Goal: Task Accomplishment & Management: Use online tool/utility

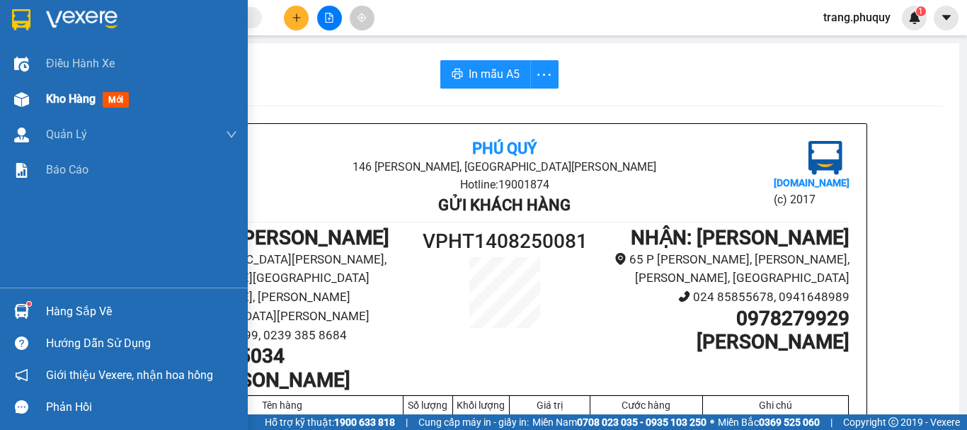
click at [33, 94] on div at bounding box center [21, 99] width 25 height 25
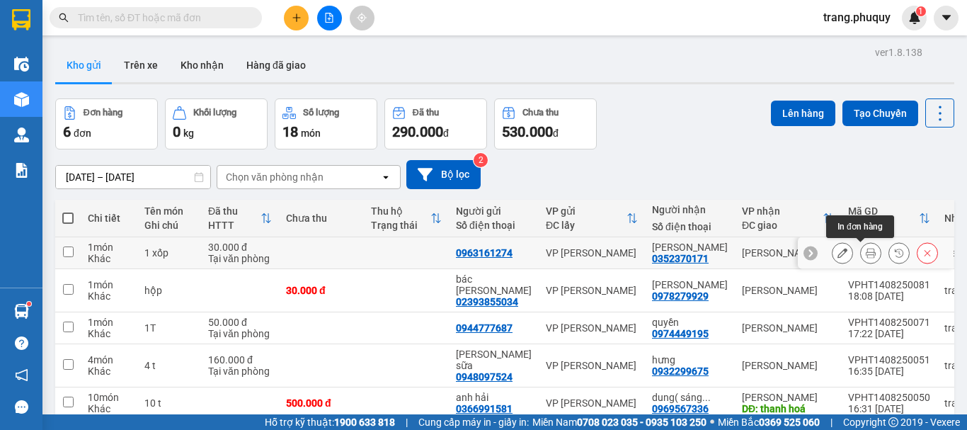
click at [865, 253] on icon at bounding box center [870, 253] width 10 height 10
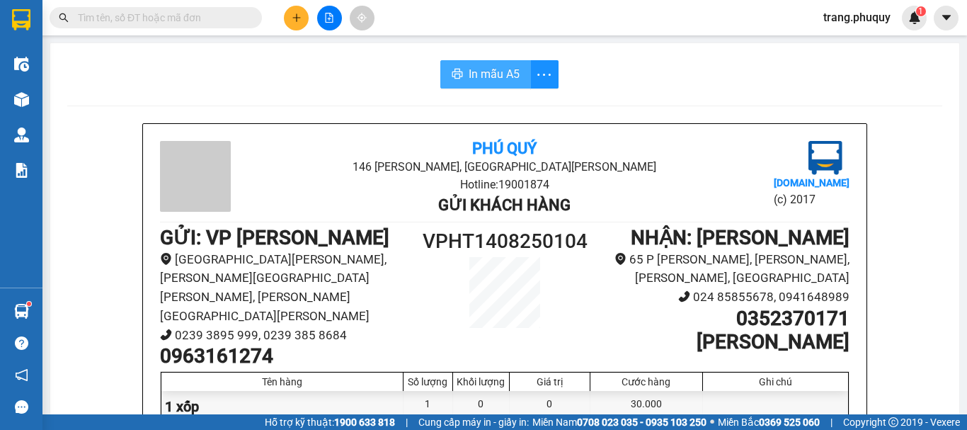
click at [468, 71] on span "In mẫu A5" at bounding box center [493, 74] width 51 height 18
click at [326, 19] on icon "file-add" at bounding box center [329, 18] width 10 height 10
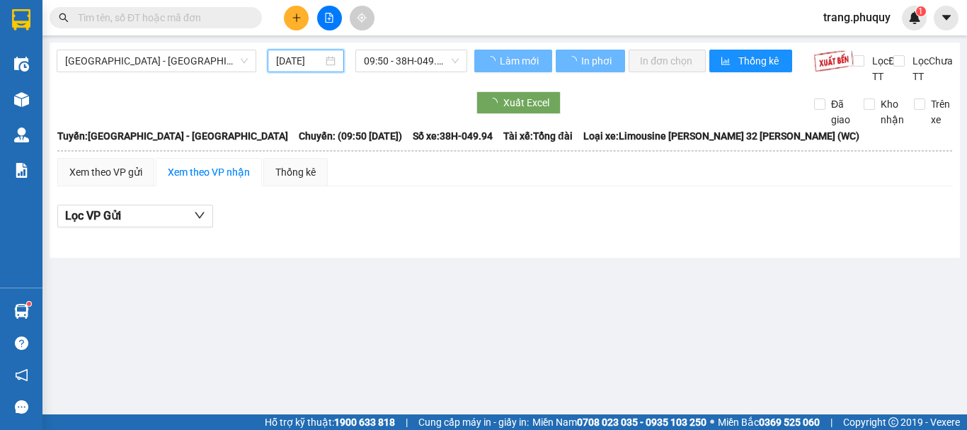
click at [308, 62] on input "[DATE]" at bounding box center [299, 61] width 47 height 16
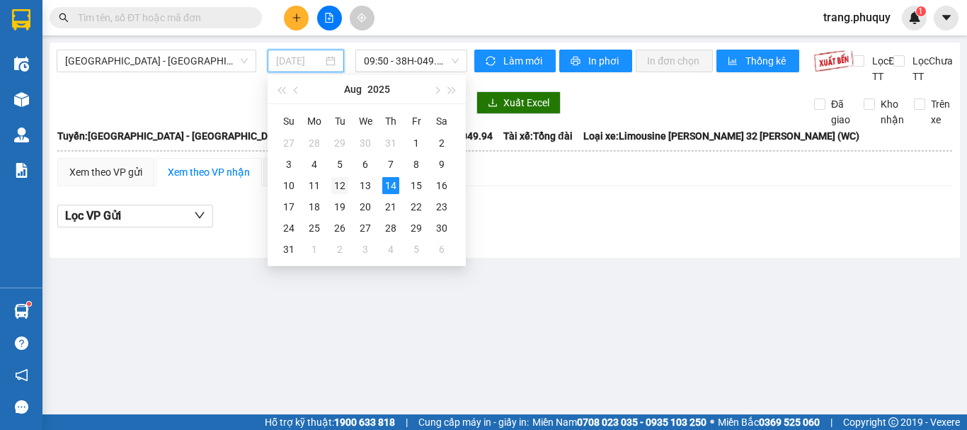
click at [340, 188] on div "12" at bounding box center [339, 185] width 17 height 17
type input "[DATE]"
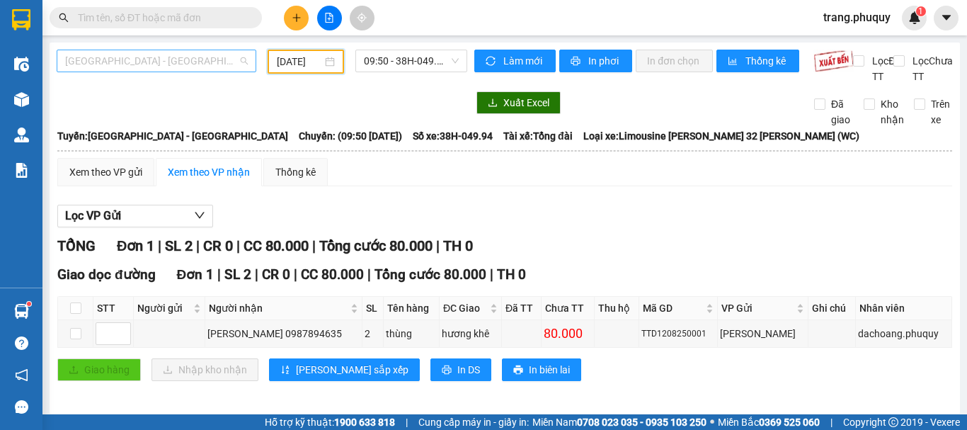
click at [163, 64] on span "[GEOGRAPHIC_DATA] - [GEOGRAPHIC_DATA]" at bounding box center [156, 60] width 183 height 21
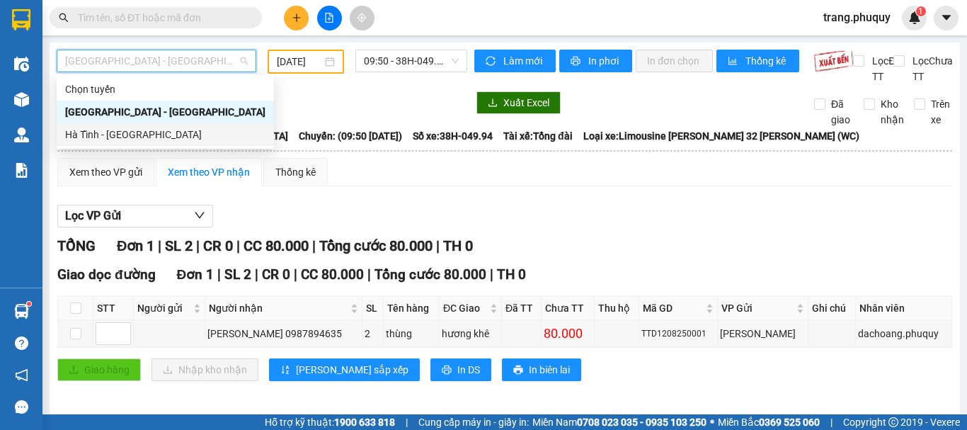
click at [139, 133] on div "Hà Tĩnh - [GEOGRAPHIC_DATA]" at bounding box center [165, 135] width 200 height 16
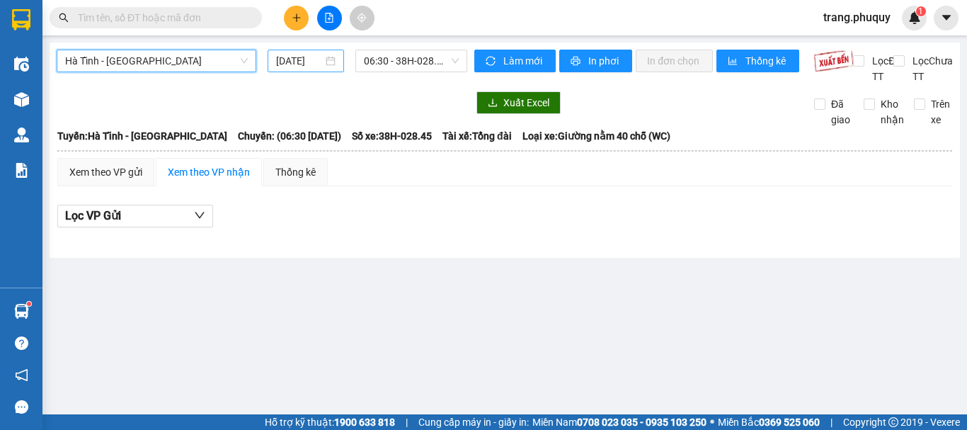
click at [306, 67] on input "[DATE]" at bounding box center [299, 61] width 47 height 16
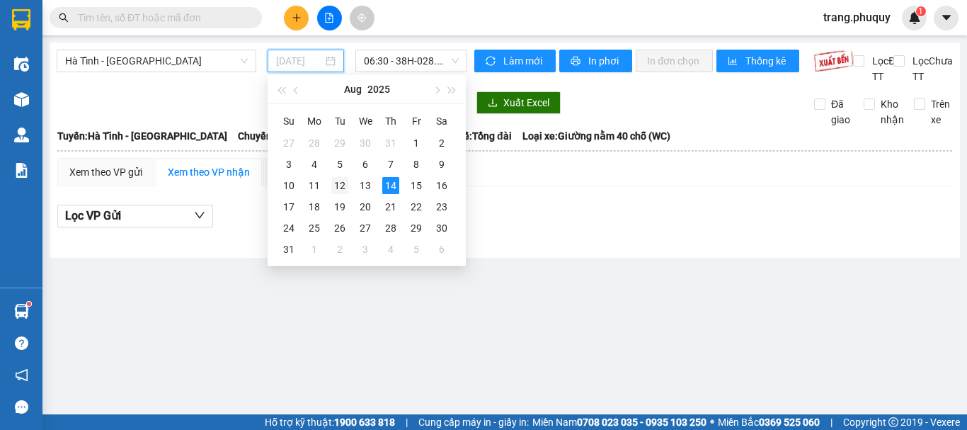
click at [341, 184] on div "12" at bounding box center [339, 185] width 17 height 17
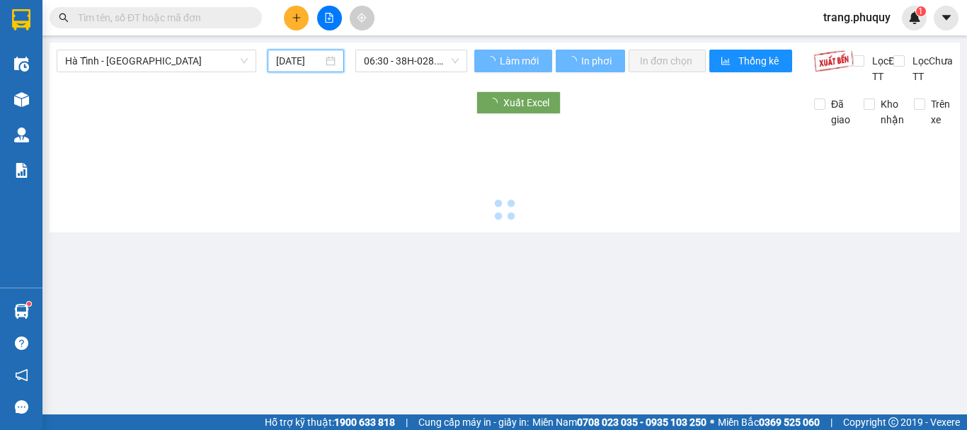
type input "[DATE]"
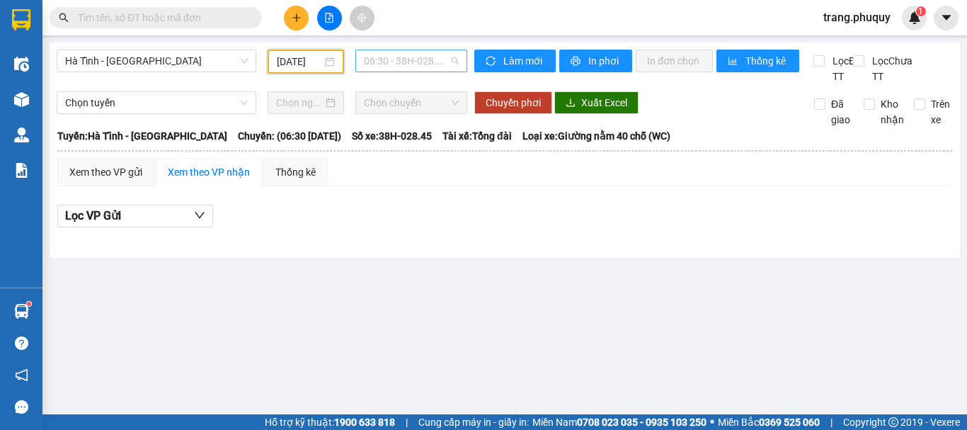
click at [398, 64] on span "06:30 - 38H-028.45 - (Đã [PERSON_NAME])" at bounding box center [411, 60] width 95 height 21
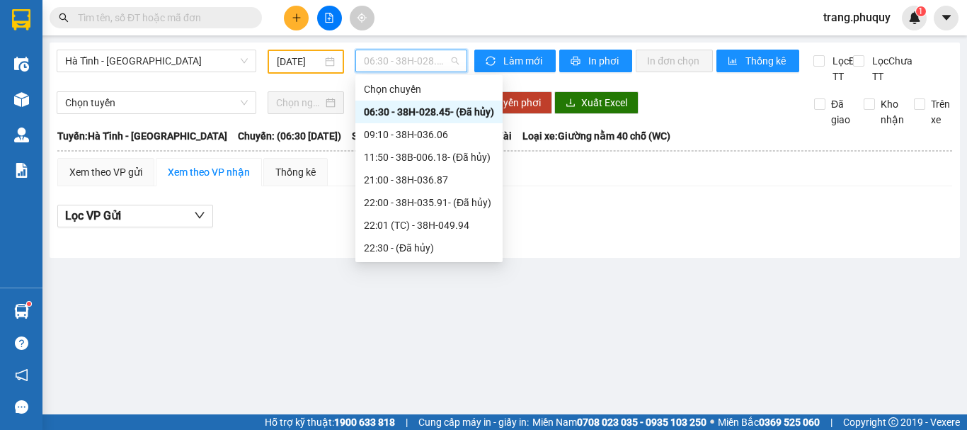
scroll to position [45, 0]
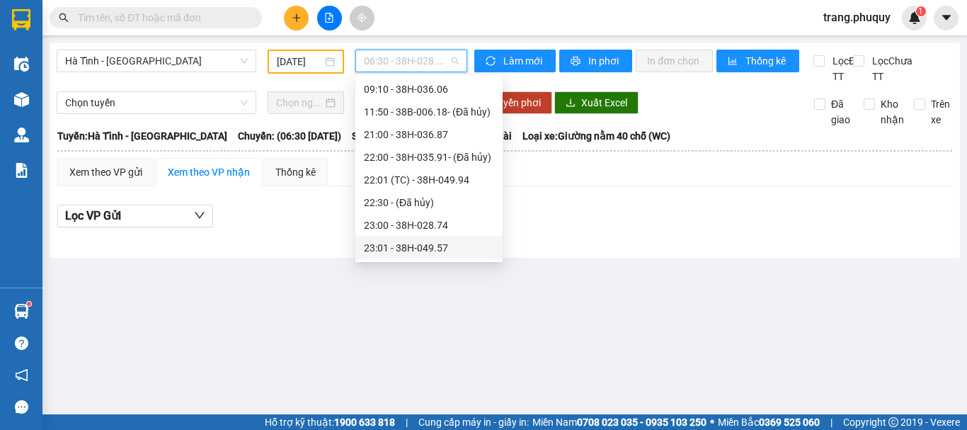
click at [454, 246] on div "23:01 - 38H-049.57" at bounding box center [429, 248] width 130 height 16
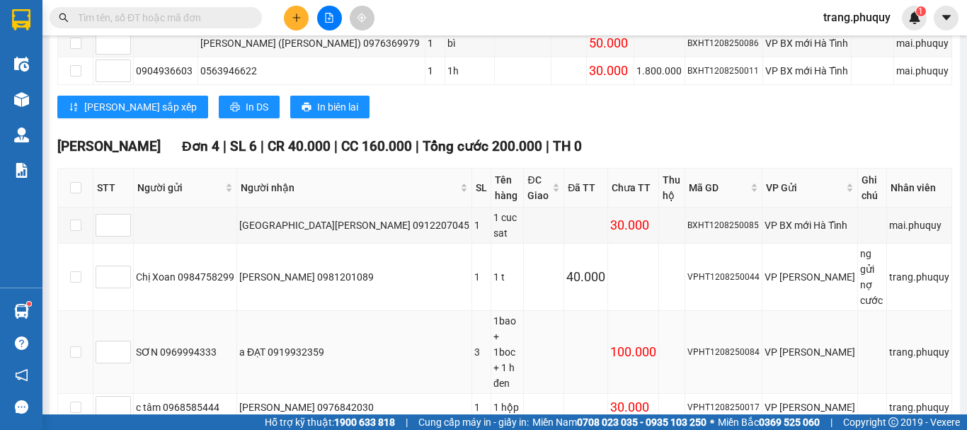
scroll to position [434, 0]
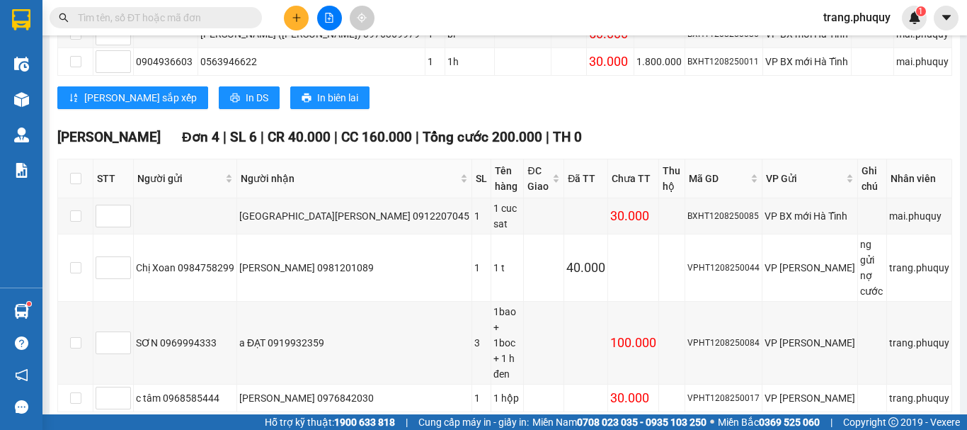
click at [219, 422] on button "In DS" at bounding box center [249, 433] width 61 height 23
